Goal: Task Accomplishment & Management: Manage account settings

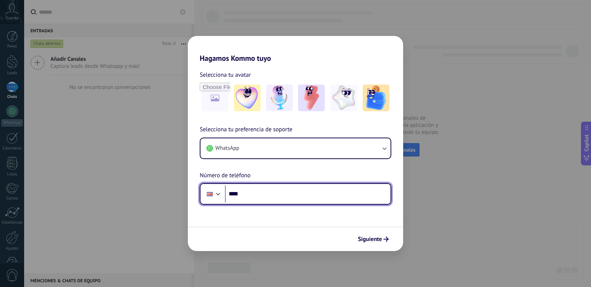
click at [335, 201] on input "****" at bounding box center [308, 194] width 166 height 17
type input "**********"
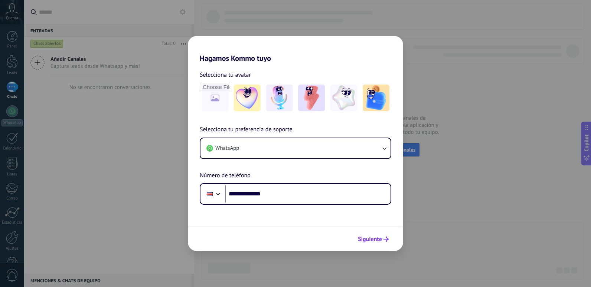
click at [363, 238] on span "Siguiente" at bounding box center [370, 239] width 24 height 5
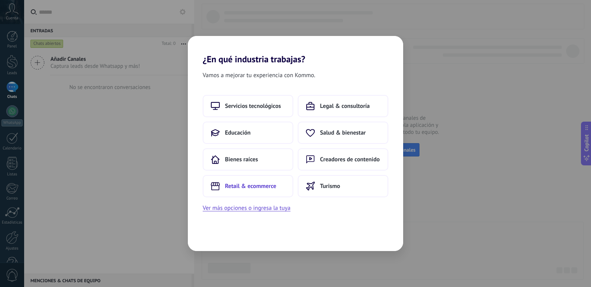
click at [258, 188] on span "Retail & ecommerce" at bounding box center [250, 186] width 51 height 7
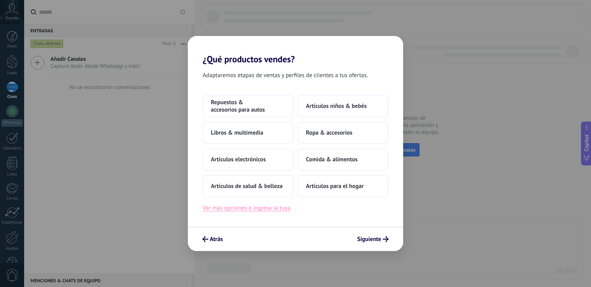
click at [271, 208] on button "Ver más opciones o ingresa la tuya" at bounding box center [247, 208] width 88 height 10
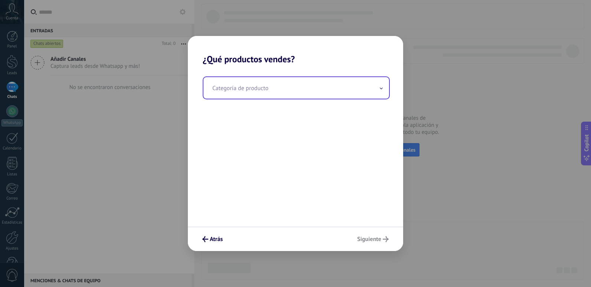
click at [290, 90] on input "text" at bounding box center [296, 88] width 186 height 22
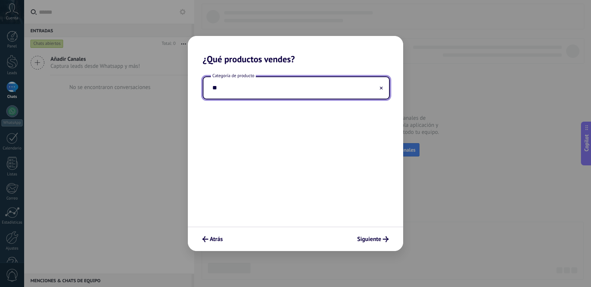
type input "*"
type input "*******"
click at [372, 240] on span "Siguiente" at bounding box center [369, 239] width 24 height 5
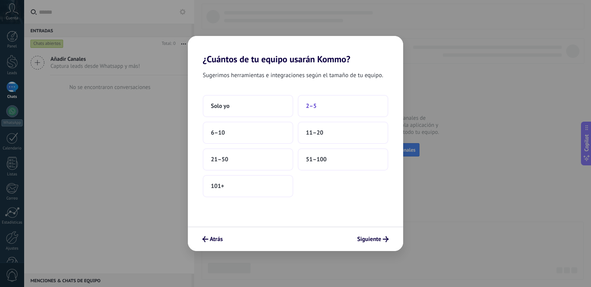
click at [316, 101] on button "2–5" at bounding box center [343, 106] width 91 height 22
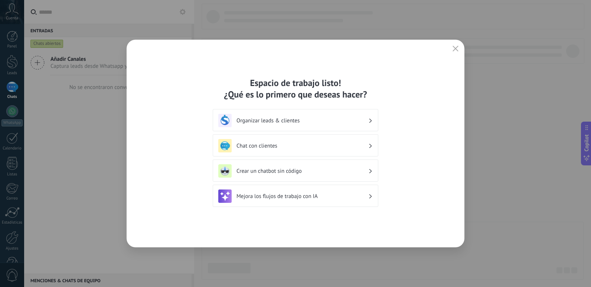
click at [339, 198] on h3 "Mejora los flujos de trabajo con IA" at bounding box center [303, 196] width 132 height 7
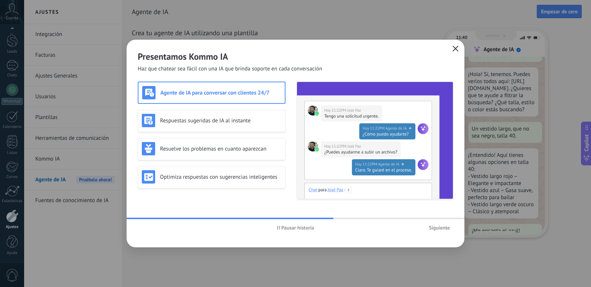
scroll to position [56, 0]
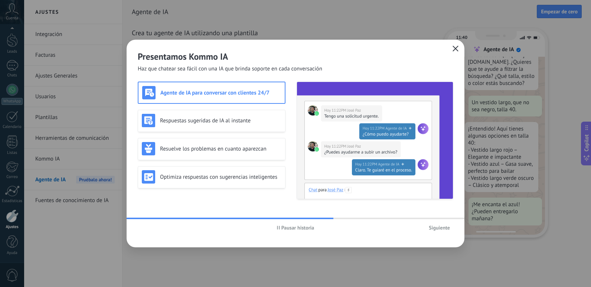
click at [456, 50] on icon "button" at bounding box center [456, 49] width 6 height 6
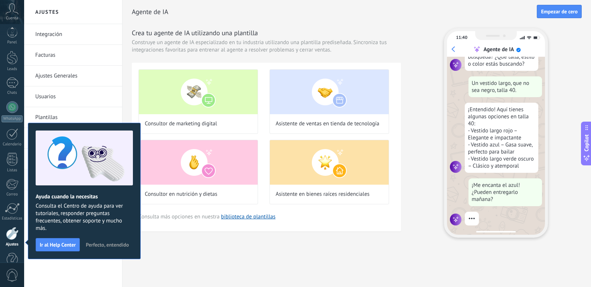
scroll to position [22, 0]
click at [114, 244] on span "Perfecto, entendido" at bounding box center [107, 244] width 43 height 5
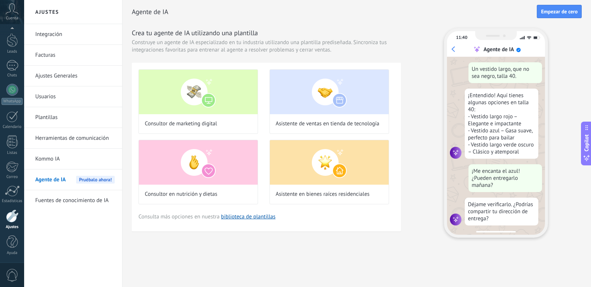
scroll to position [14, 0]
click at [15, 12] on icon at bounding box center [12, 8] width 13 height 11
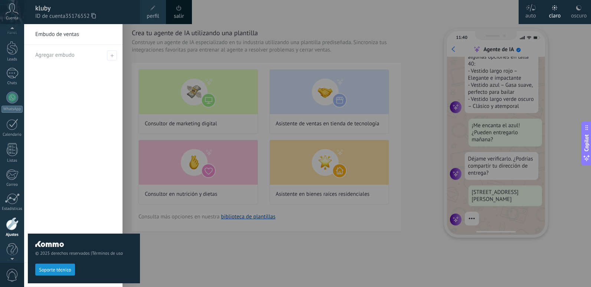
scroll to position [22, 0]
click at [295, 2] on div at bounding box center [319, 143] width 591 height 287
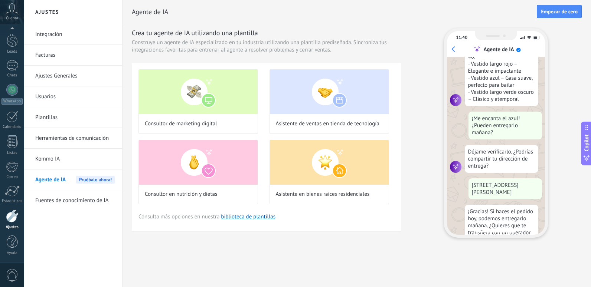
scroll to position [170, 0]
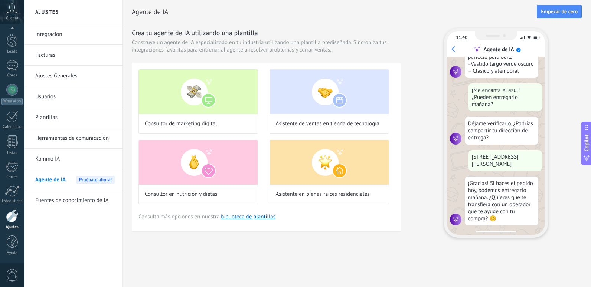
click at [9, 16] on span "Cuenta" at bounding box center [12, 18] width 12 height 5
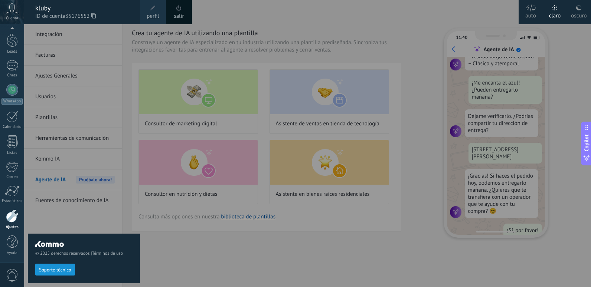
scroll to position [190, 0]
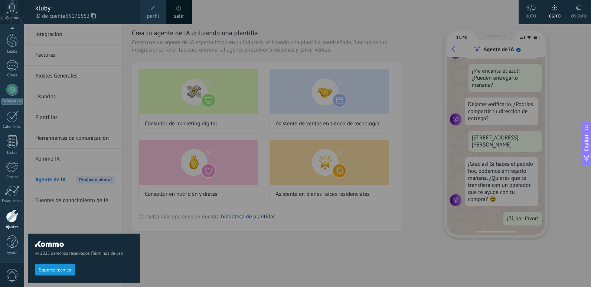
click at [577, 11] on div "oscuro" at bounding box center [579, 14] width 16 height 19
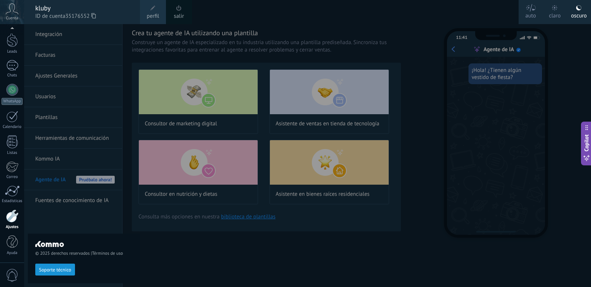
scroll to position [0, 0]
click at [59, 177] on div "© 2025 derechos reservados | Términos de uso Soporte técnico" at bounding box center [84, 155] width 112 height 263
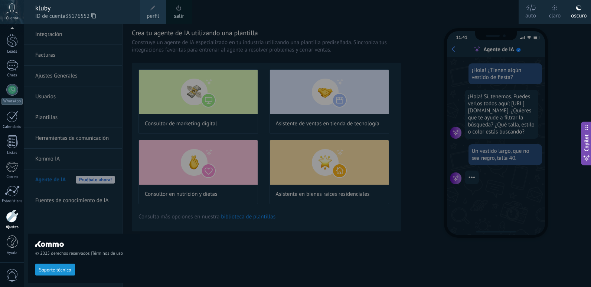
click at [89, 179] on div "© 2025 derechos reservados | Términos de uso Soporte técnico" at bounding box center [84, 155] width 112 height 263
click at [103, 171] on div "© 2025 derechos reservados | Términos de uso Soporte técnico" at bounding box center [84, 155] width 112 height 263
click at [99, 180] on div "© 2025 derechos reservados | Términos de uso Soporte técnico" at bounding box center [84, 155] width 112 height 263
click at [100, 180] on div "© 2025 derechos reservados | Términos de uso Soporte técnico" at bounding box center [84, 155] width 112 height 263
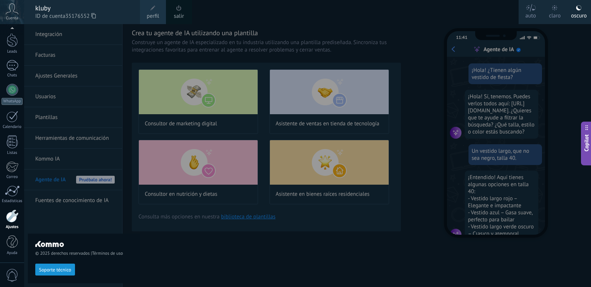
click at [59, 274] on button "Soporte técnico" at bounding box center [55, 270] width 40 height 12
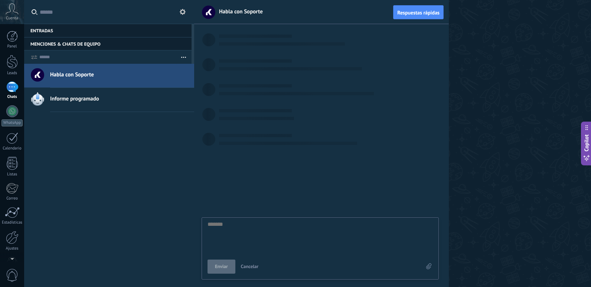
scroll to position [7, 0]
click at [7, 56] on div at bounding box center [12, 62] width 11 height 14
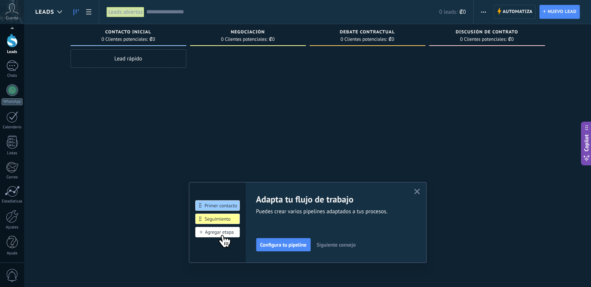
scroll to position [22, 0]
click at [12, 257] on div "Panel Leads Chats WhatsApp Clientes" at bounding box center [12, 136] width 24 height 254
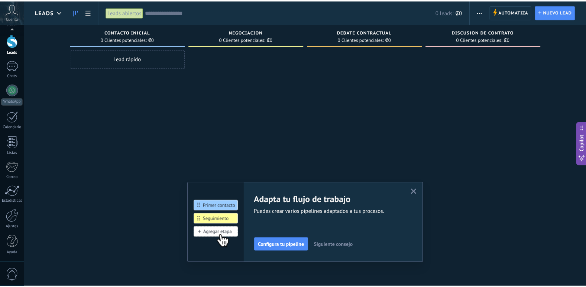
scroll to position [0, 0]
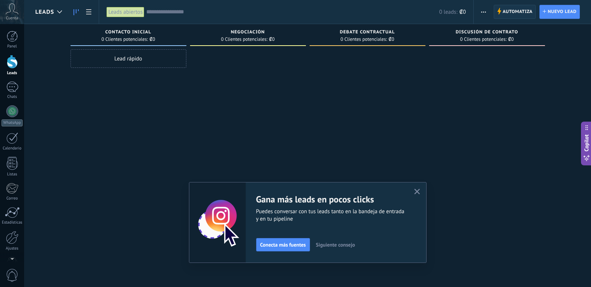
click at [520, 10] on span "Automatiza" at bounding box center [518, 11] width 30 height 13
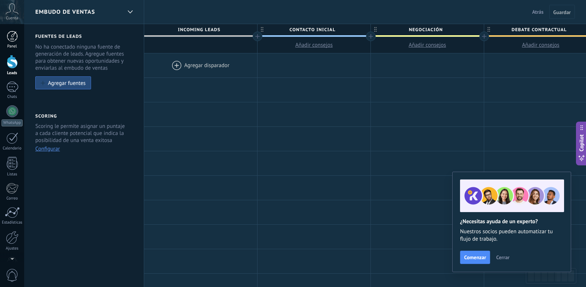
click at [6, 35] on link "Panel" at bounding box center [12, 40] width 24 height 18
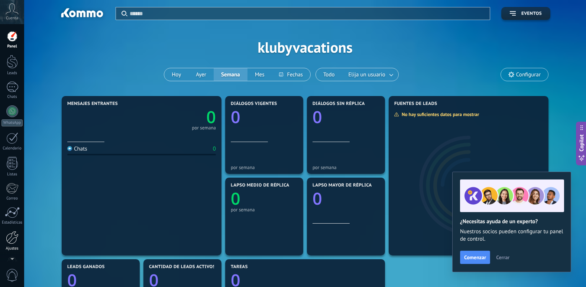
click at [10, 241] on div at bounding box center [12, 237] width 13 height 13
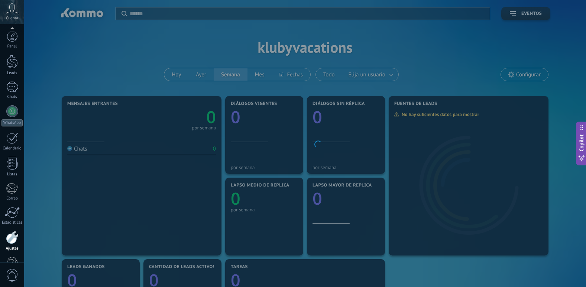
scroll to position [22, 0]
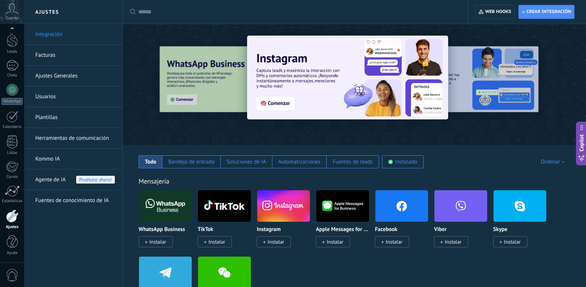
click at [51, 54] on link "Facturas" at bounding box center [74, 55] width 79 height 21
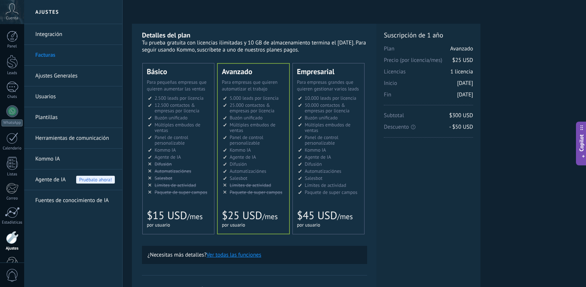
click at [171, 180] on span "Salesbot" at bounding box center [163, 178] width 18 height 6
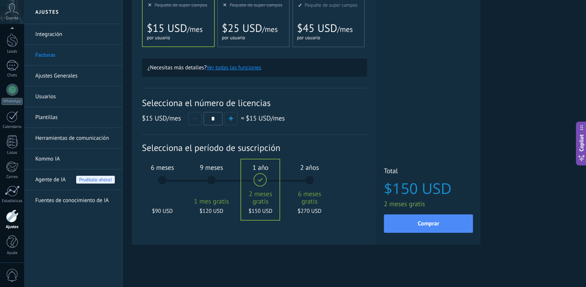
scroll to position [188, 0]
